Goal: Task Accomplishment & Management: Complete application form

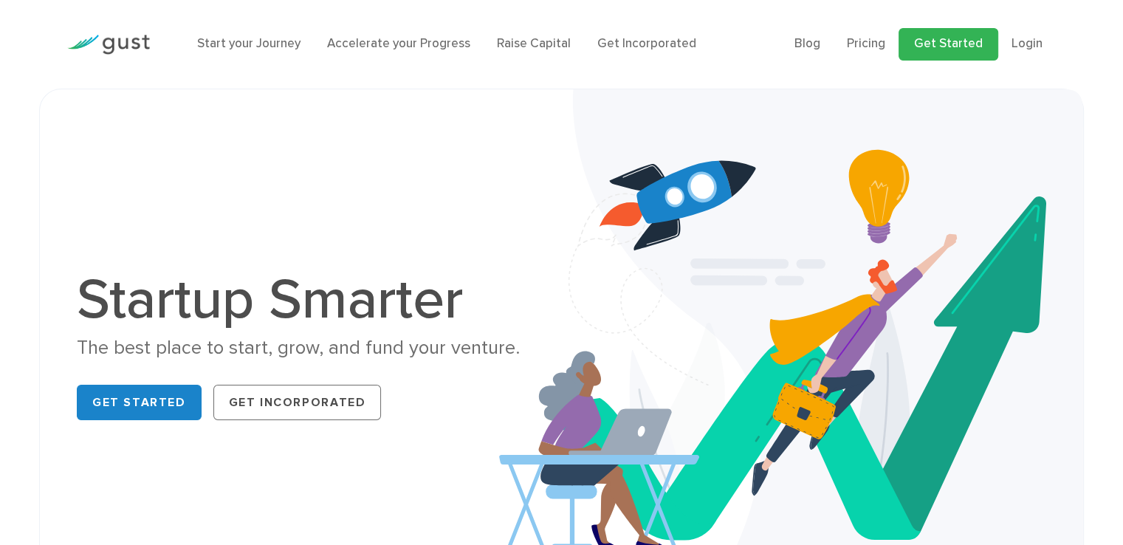
click at [968, 49] on link "Get Started" at bounding box center [948, 44] width 100 height 32
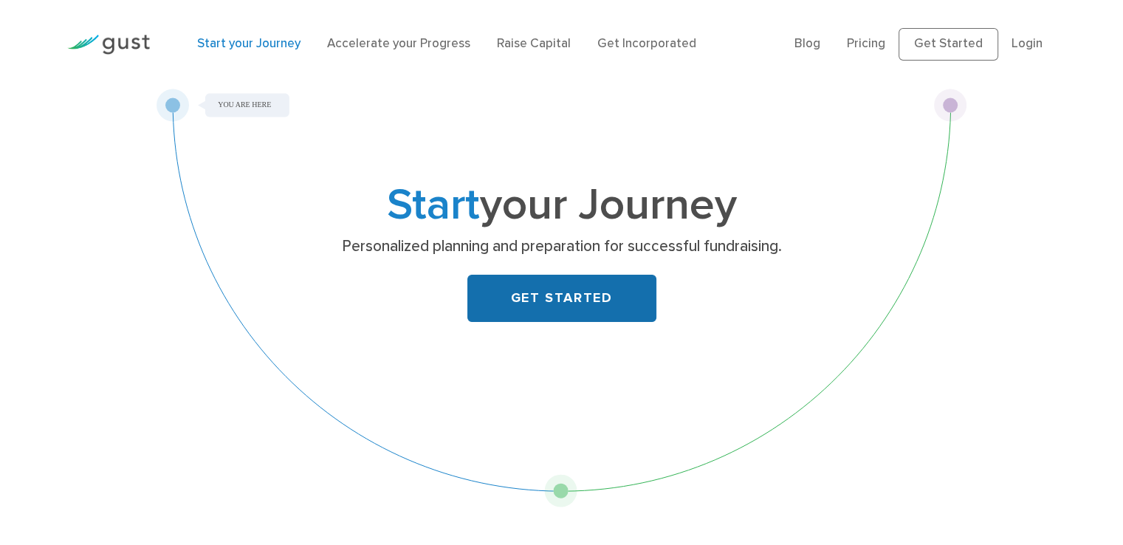
click at [516, 287] on link "GET STARTED" at bounding box center [561, 298] width 189 height 47
click at [632, 296] on link "GET STARTED" at bounding box center [561, 298] width 189 height 47
click at [534, 293] on link "GET STARTED" at bounding box center [561, 298] width 189 height 47
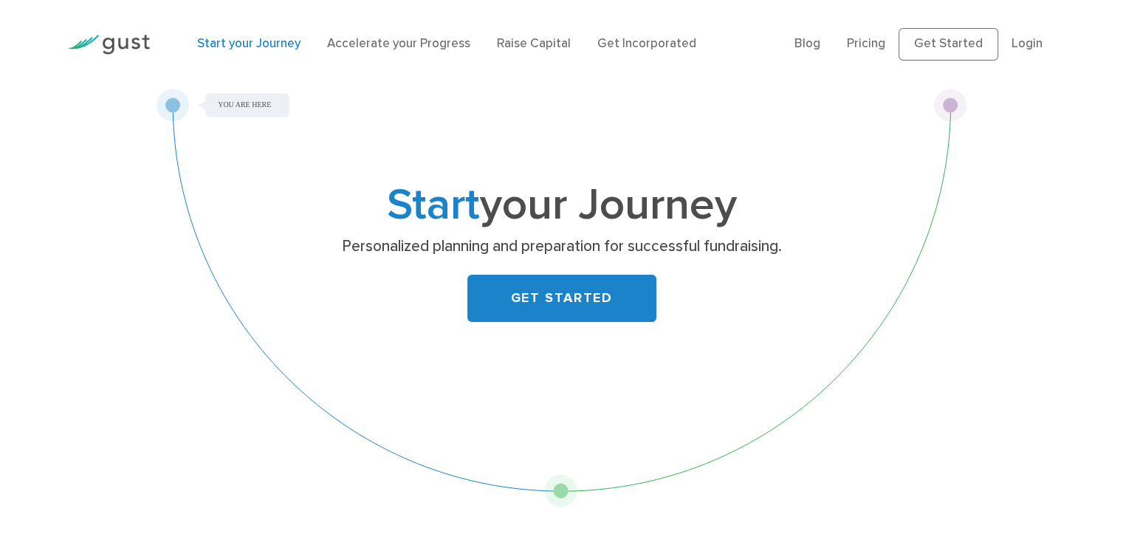
click at [257, 106] on div "Start your Journey Personalized planning and preparation for successful fundrai…" at bounding box center [561, 298] width 810 height 419
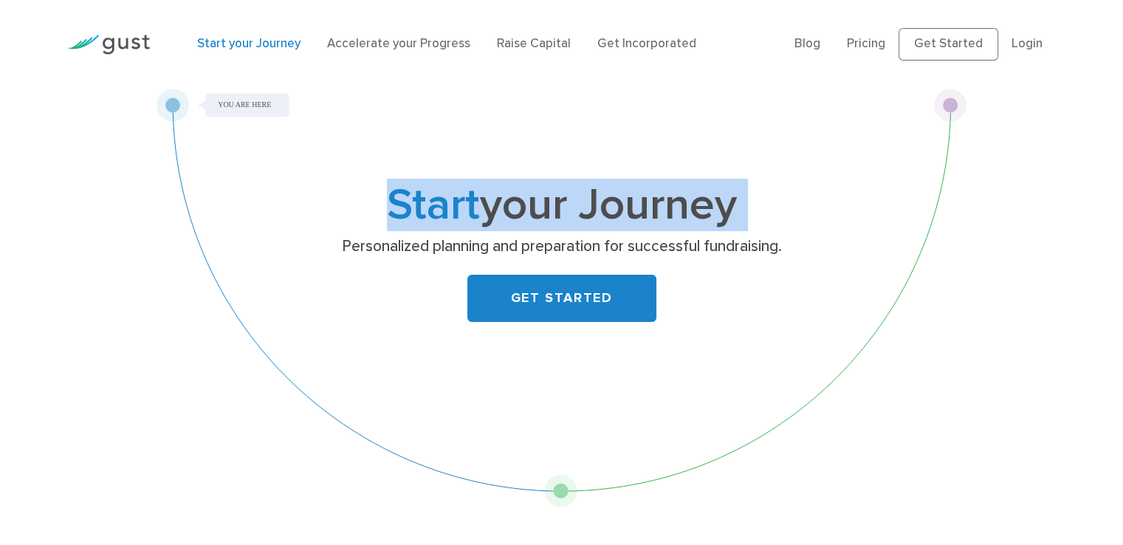
click at [257, 106] on div "Start your Journey Personalized planning and preparation for successful fundrai…" at bounding box center [561, 298] width 810 height 419
click at [961, 54] on link "Get Started" at bounding box center [948, 44] width 100 height 32
